Goal: Entertainment & Leisure: Consume media (video, audio)

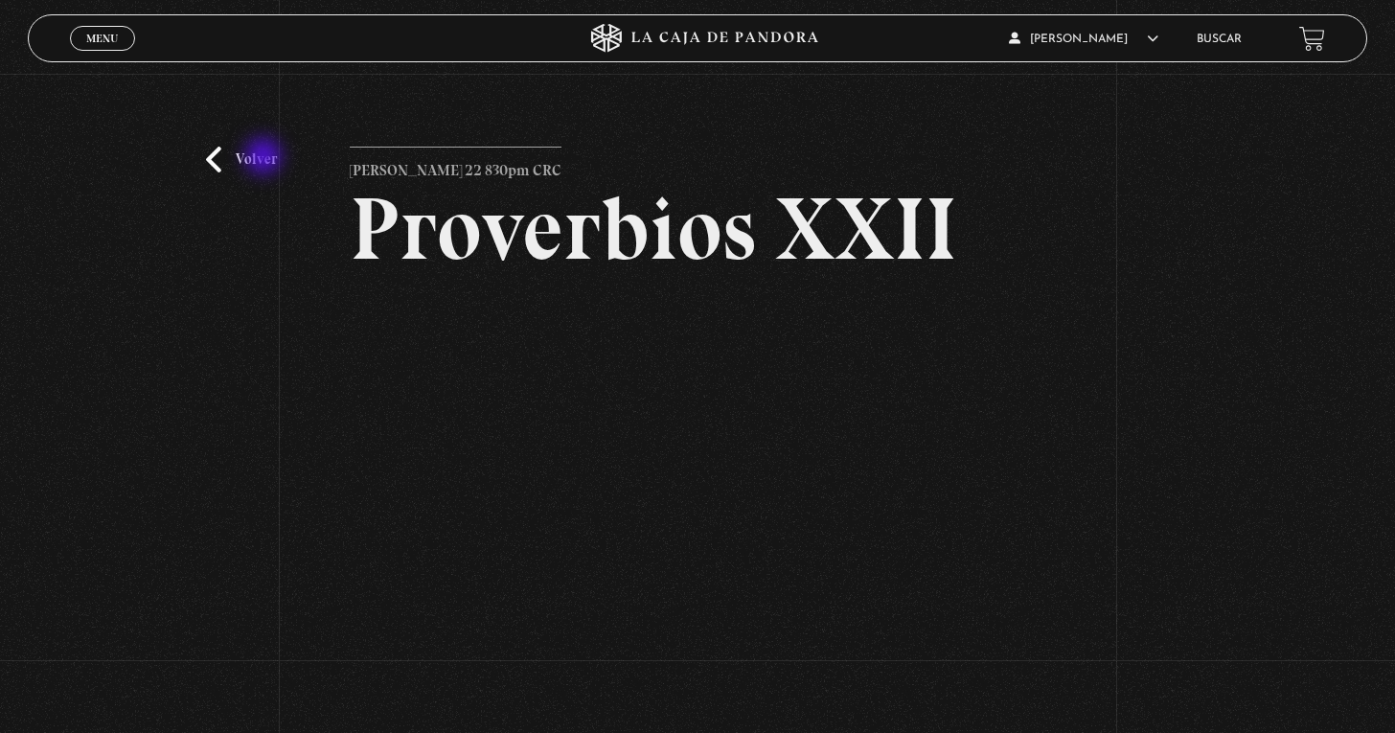
click at [263, 158] on link "Volver" at bounding box center [241, 160] width 71 height 26
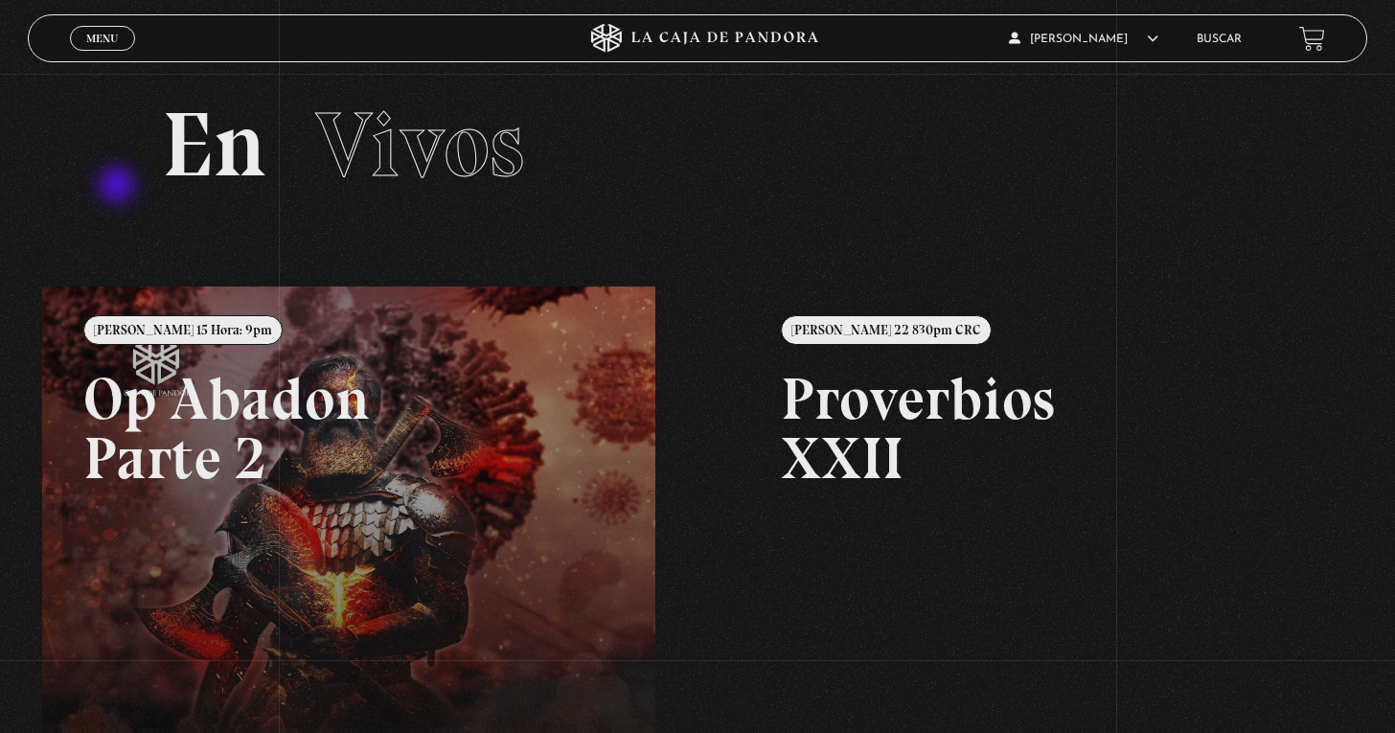
scroll to position [40, 0]
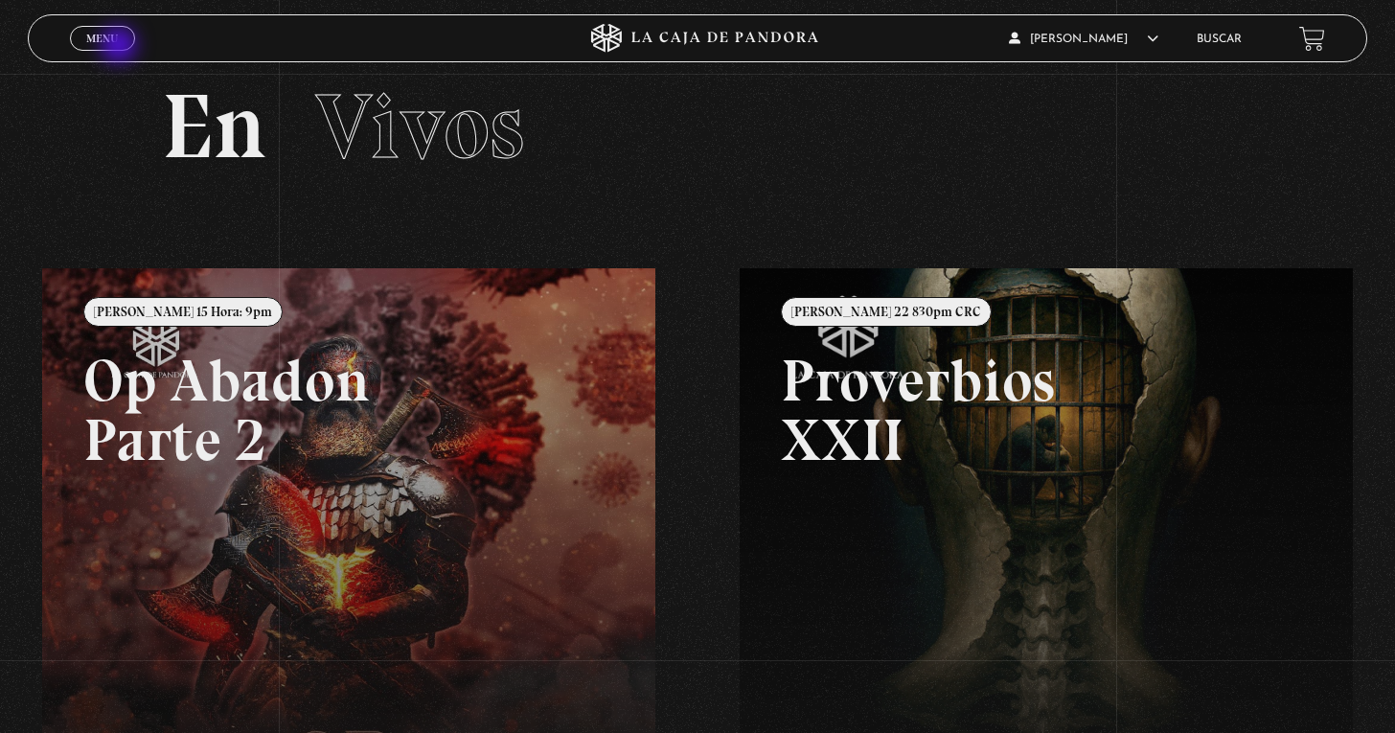
click at [104, 44] on span "Menu" at bounding box center [102, 39] width 32 height 12
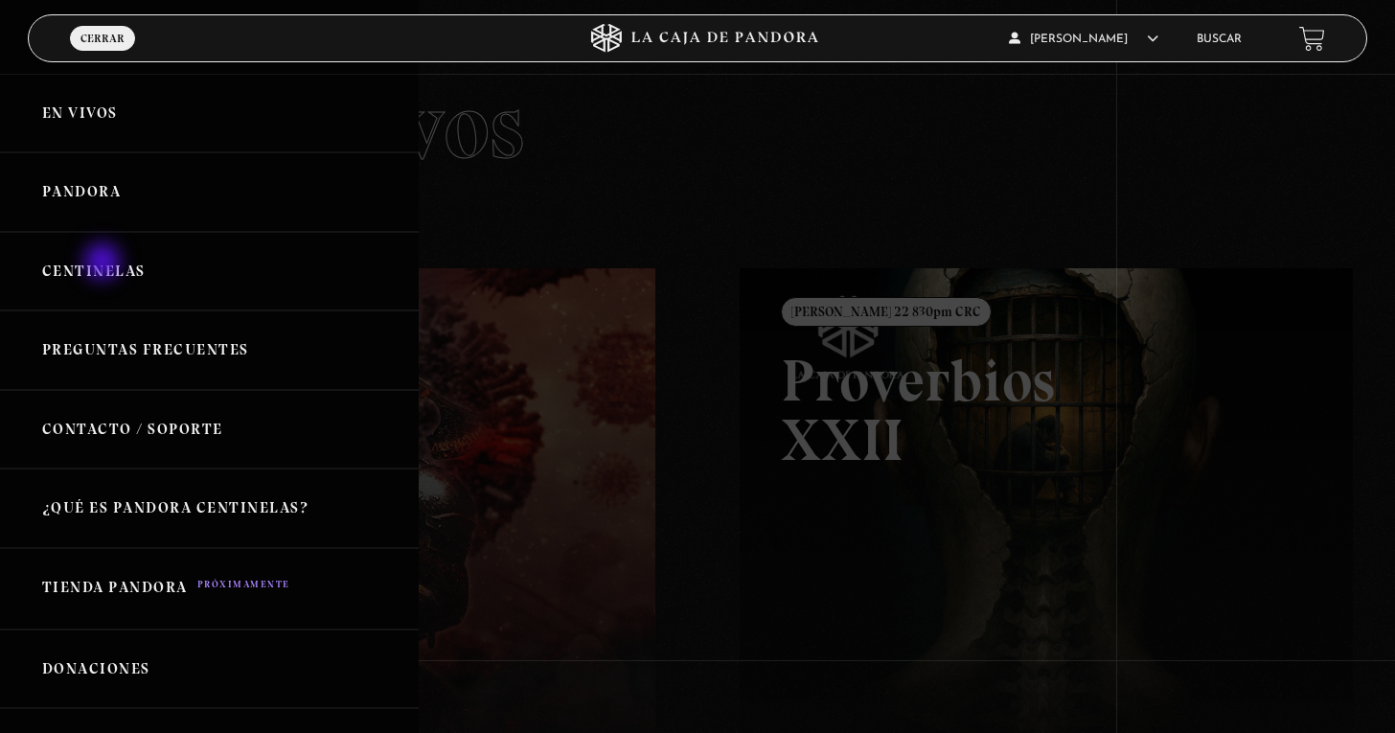
click at [95, 268] on link "Centinelas" at bounding box center [209, 272] width 419 height 80
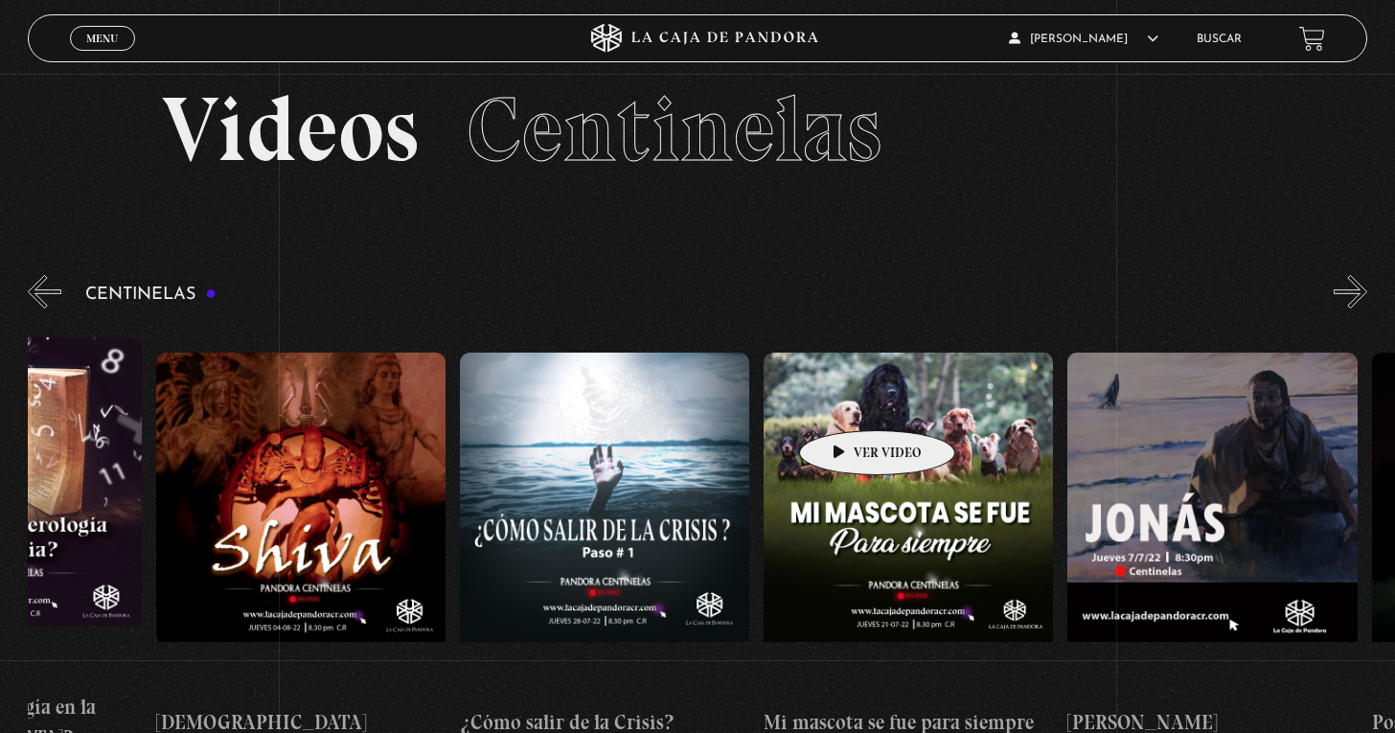
scroll to position [0, 16593]
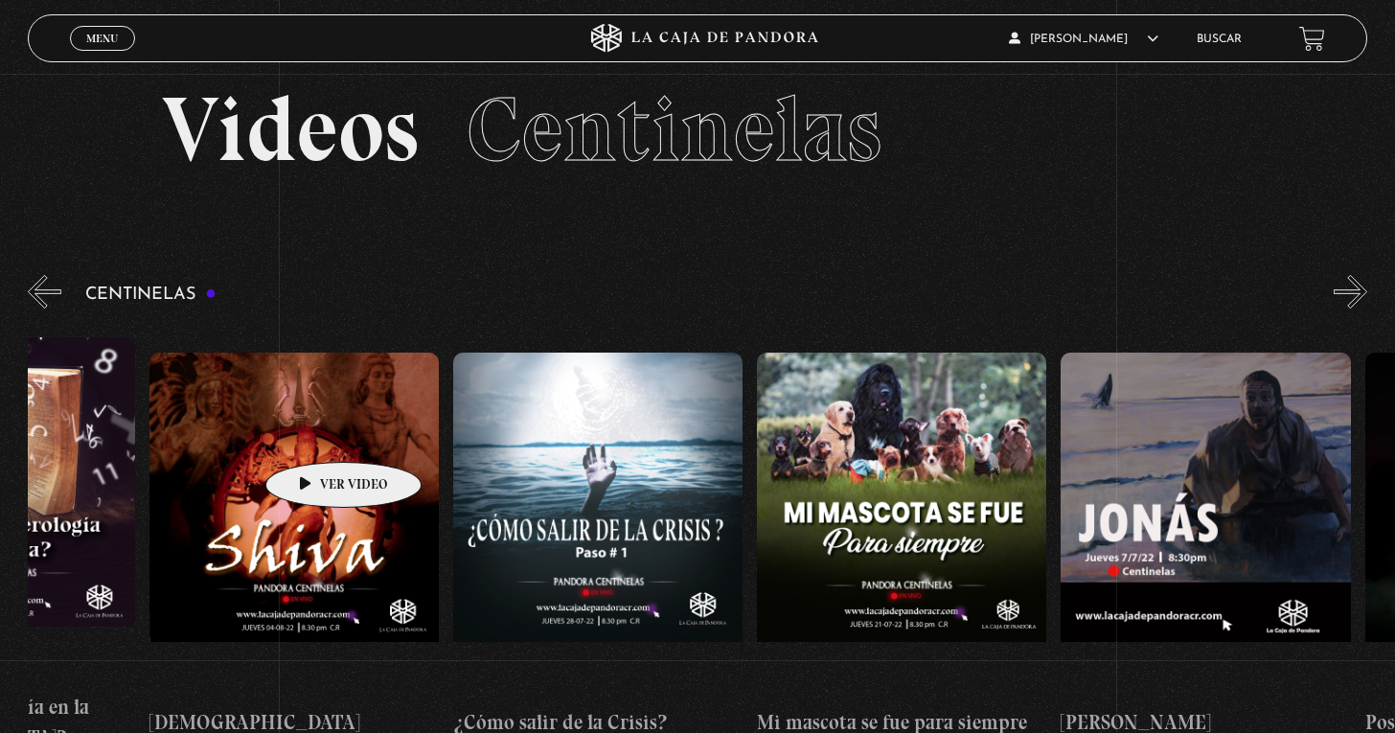
click at [313, 433] on figure at bounding box center [294, 525] width 289 height 345
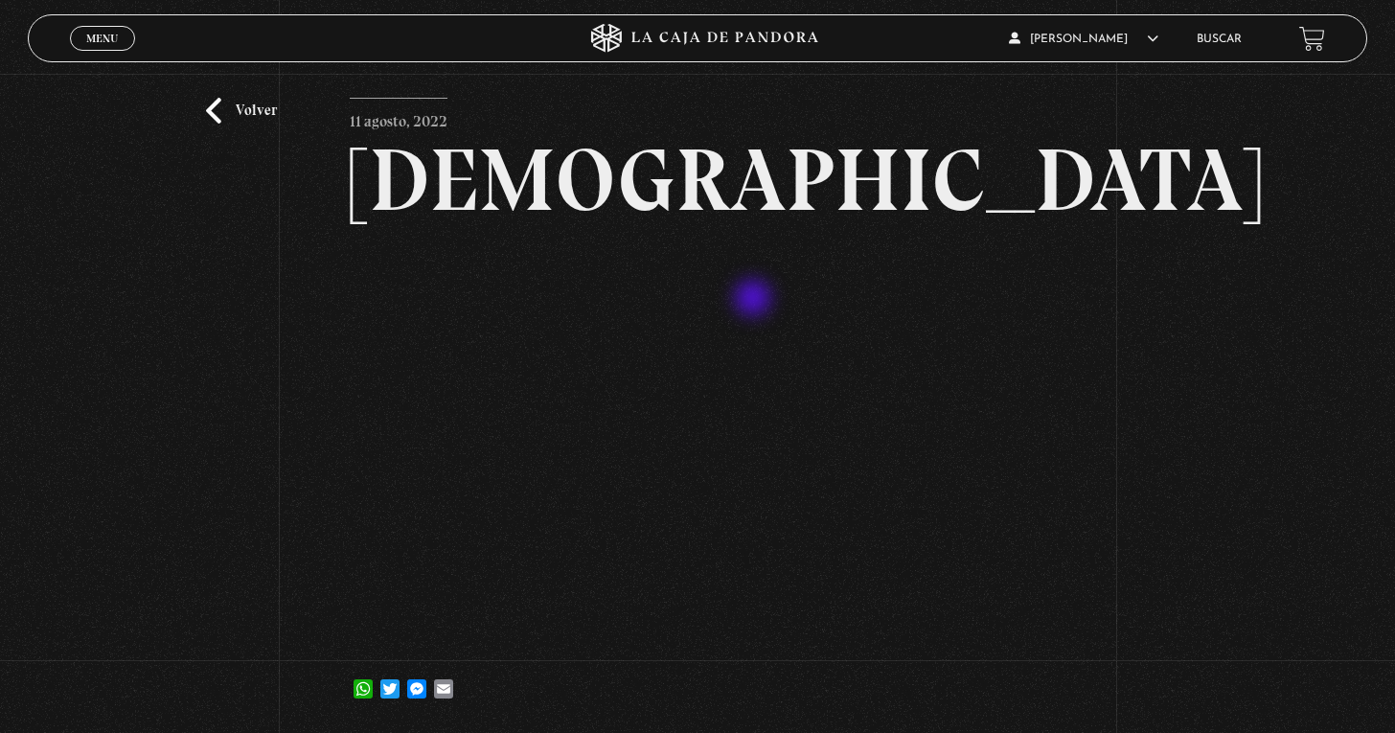
scroll to position [51, 0]
